Goal: Entertainment & Leisure: Consume media (video, audio)

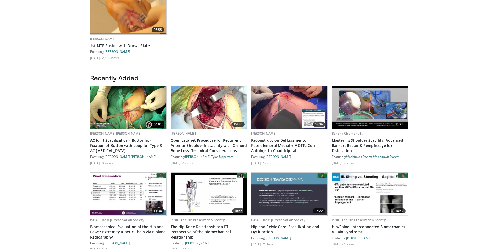
scroll to position [147, 0]
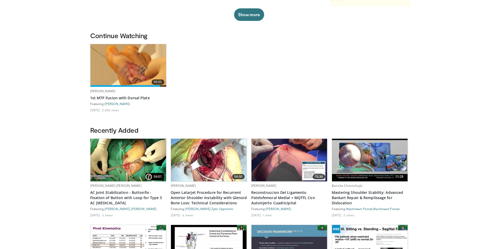
click at [134, 157] on img at bounding box center [128, 160] width 76 height 43
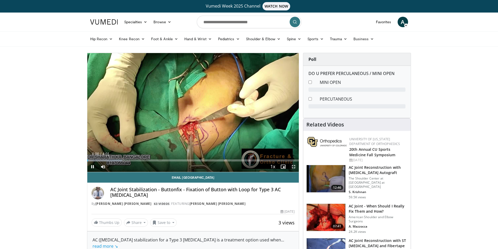
click at [292, 166] on span "Video Player" at bounding box center [293, 166] width 10 height 10
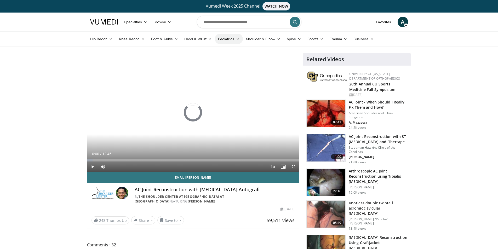
click at [232, 37] on link "Pediatrics" at bounding box center [229, 39] width 28 height 10
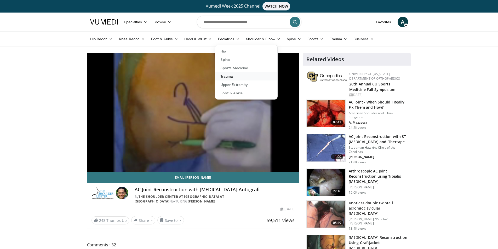
click at [231, 74] on link "Trauma" at bounding box center [246, 76] width 62 height 8
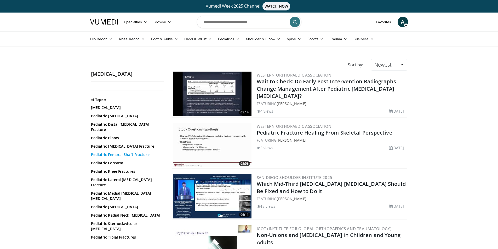
click at [112, 152] on link "Pediatric Femoral Shaft Fracture" at bounding box center [126, 154] width 71 height 5
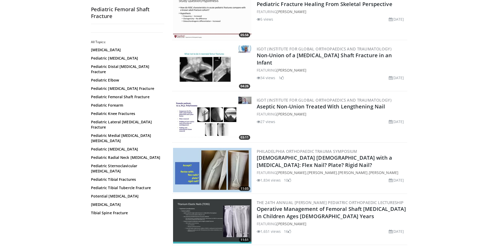
scroll to position [131, 0]
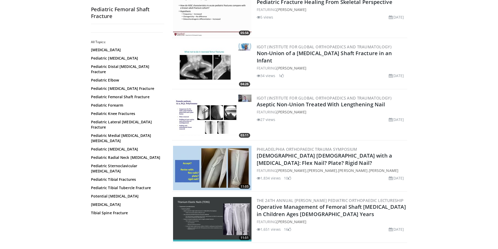
click at [227, 174] on img at bounding box center [212, 168] width 78 height 44
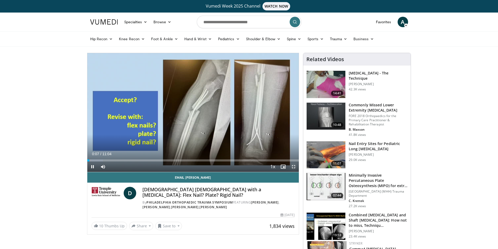
click at [292, 166] on span "Video Player" at bounding box center [293, 166] width 10 height 10
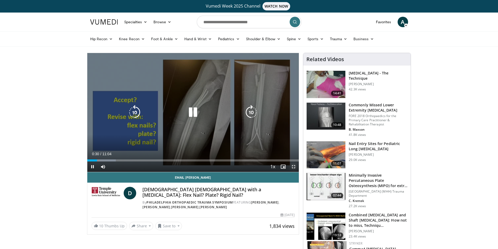
drag, startPoint x: 292, startPoint y: 166, endPoint x: 292, endPoint y: 189, distance: 22.7
click at [292, 166] on span "Video Player" at bounding box center [293, 166] width 10 height 10
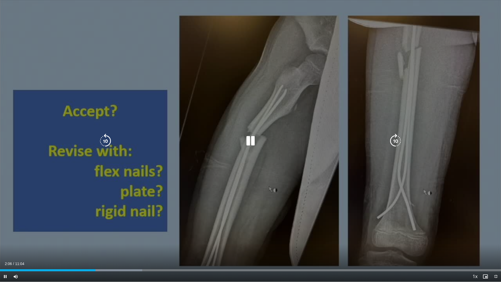
click at [250, 144] on icon "Video Player" at bounding box center [250, 141] width 15 height 15
click at [248, 139] on icon "Video Player" at bounding box center [250, 141] width 15 height 15
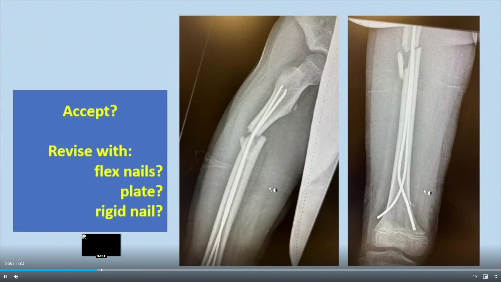
click at [102, 249] on div "Progress Bar" at bounding box center [101, 270] width 1 height 2
click at [110, 249] on div "Progress Bar" at bounding box center [110, 270] width 1 height 2
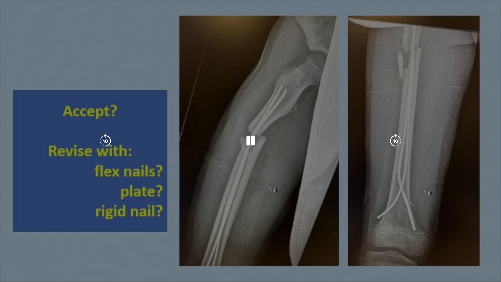
click at [122, 249] on video-js "**********" at bounding box center [250, 141] width 501 height 282
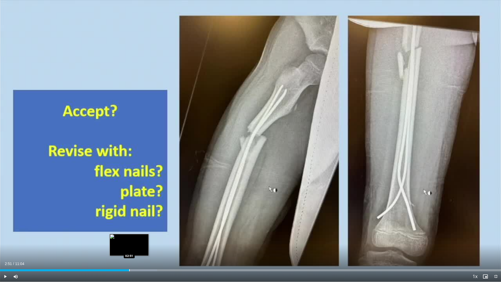
click at [129, 249] on div "Progress Bar" at bounding box center [129, 270] width 1 height 2
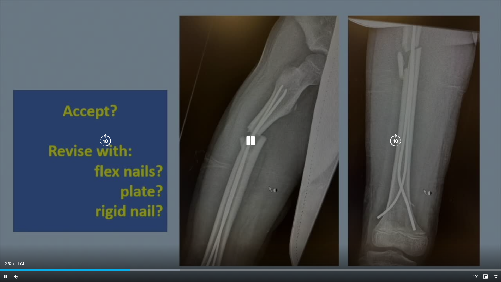
click at [250, 144] on icon "Video Player" at bounding box center [250, 141] width 15 height 15
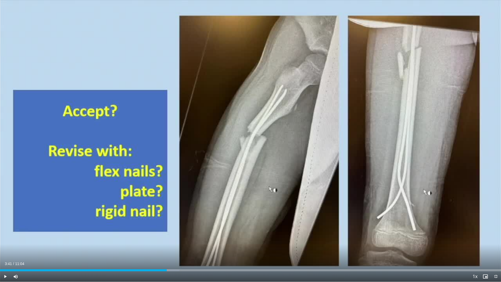
drag, startPoint x: 148, startPoint y: 269, endPoint x: 167, endPoint y: 273, distance: 19.7
click at [167, 249] on div "Current Time 3:41 / Duration 11:04 Play Skip Backward Skip Forward Mute 77% Loa…" at bounding box center [250, 276] width 501 height 10
drag, startPoint x: 171, startPoint y: 270, endPoint x: 225, endPoint y: 270, distance: 53.8
click at [225, 249] on div "Progress Bar" at bounding box center [224, 270] width 1 height 2
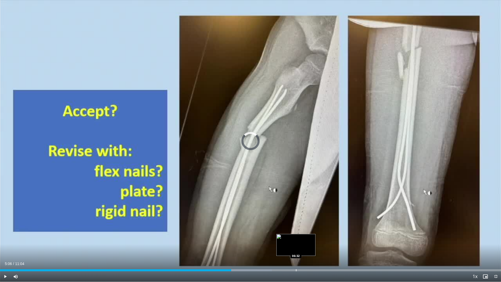
drag, startPoint x: 224, startPoint y: 269, endPoint x: 296, endPoint y: 267, distance: 72.6
click at [296, 249] on div "Loaded : 54.27% 06:31 06:32" at bounding box center [250, 268] width 501 height 5
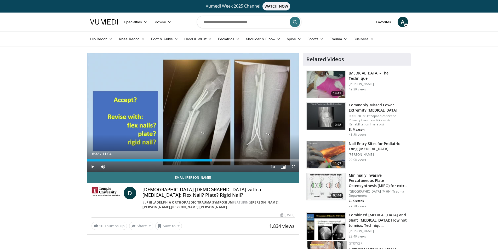
click at [405, 24] on icon at bounding box center [406, 26] width 4 height 4
click at [370, 81] on link "Logout" at bounding box center [376, 80] width 62 height 8
